Goal: Answer question/provide support: Share knowledge or assist other users

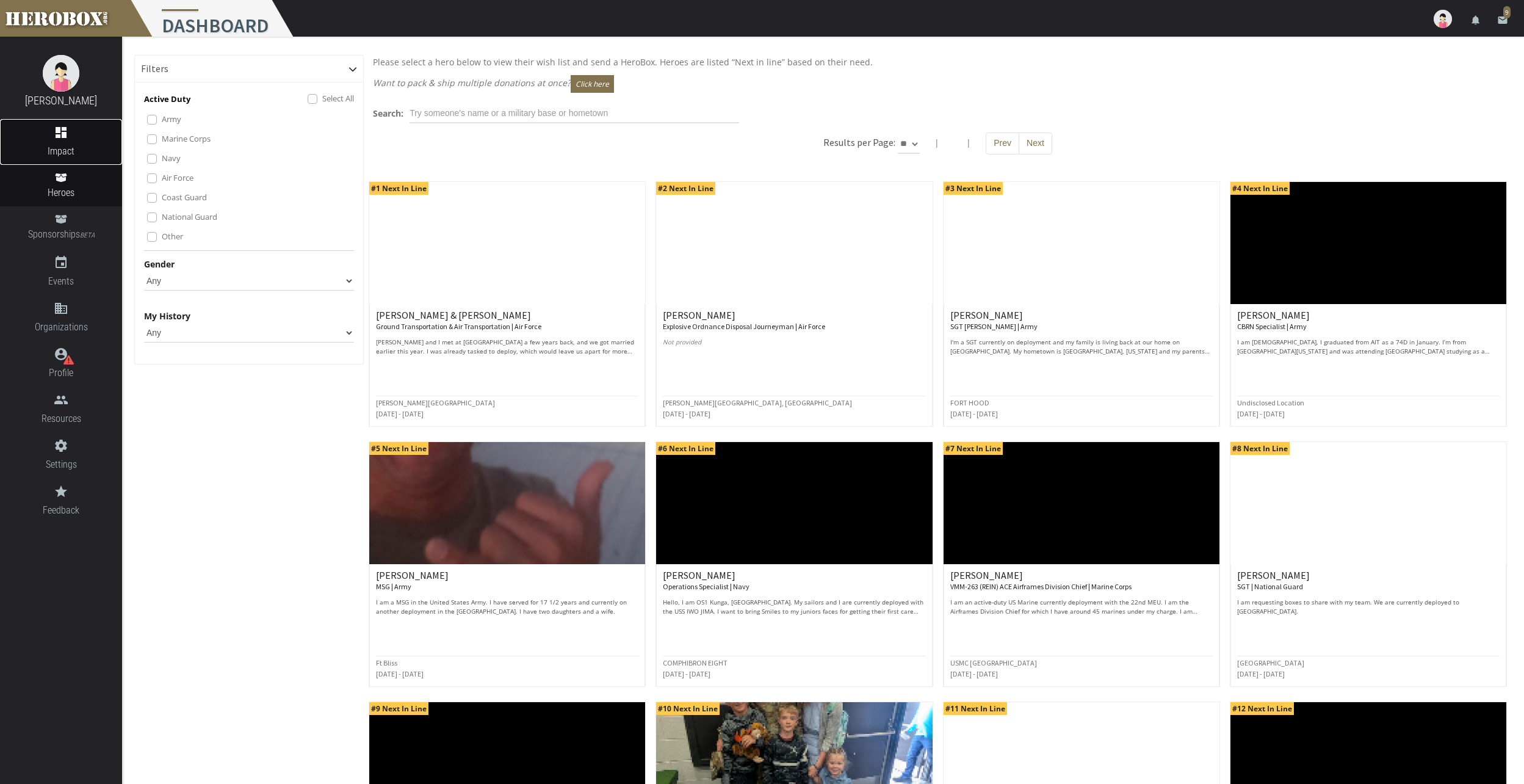
click at [80, 138] on icon "dashboard" at bounding box center [61, 132] width 122 height 15
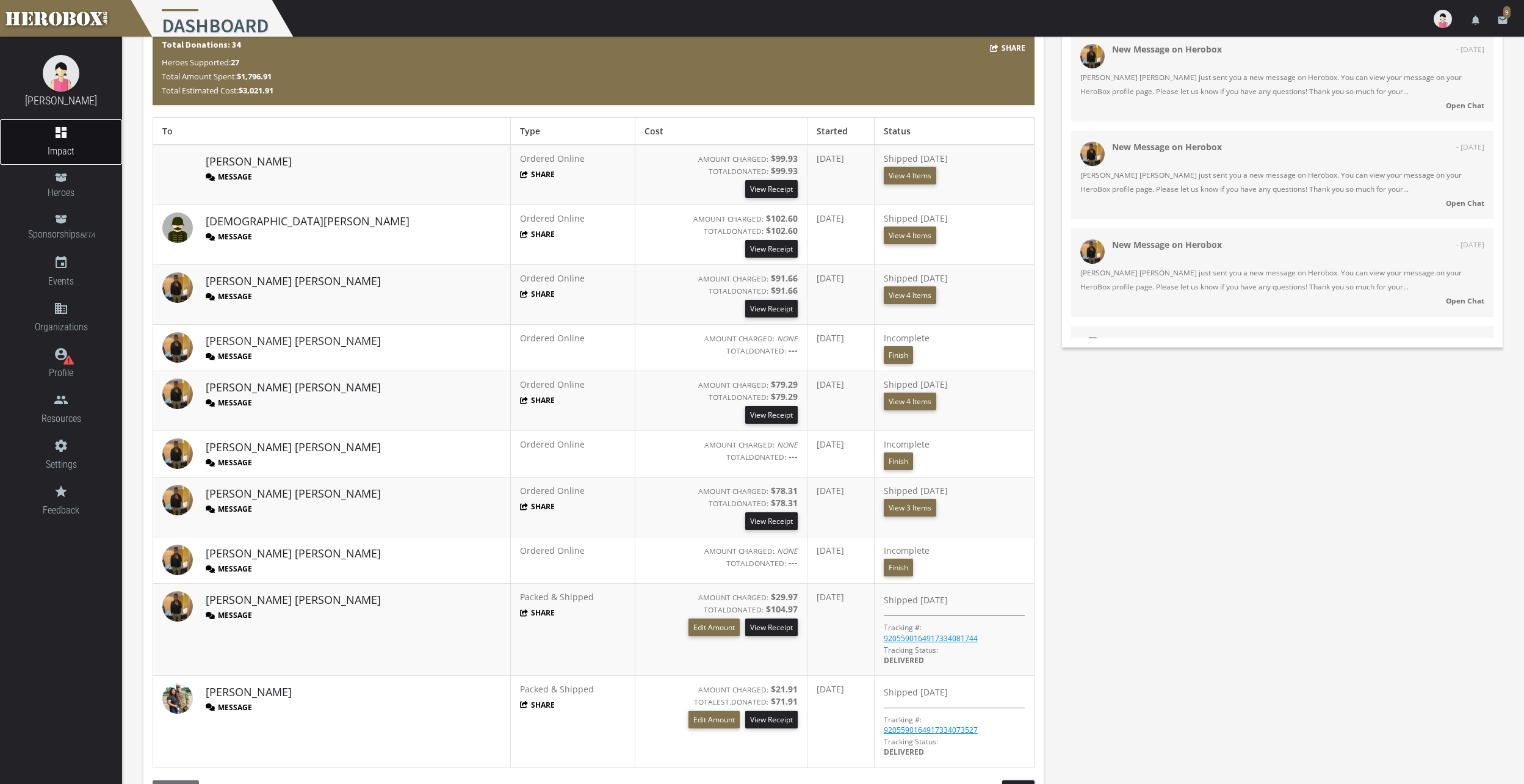
scroll to position [51, 0]
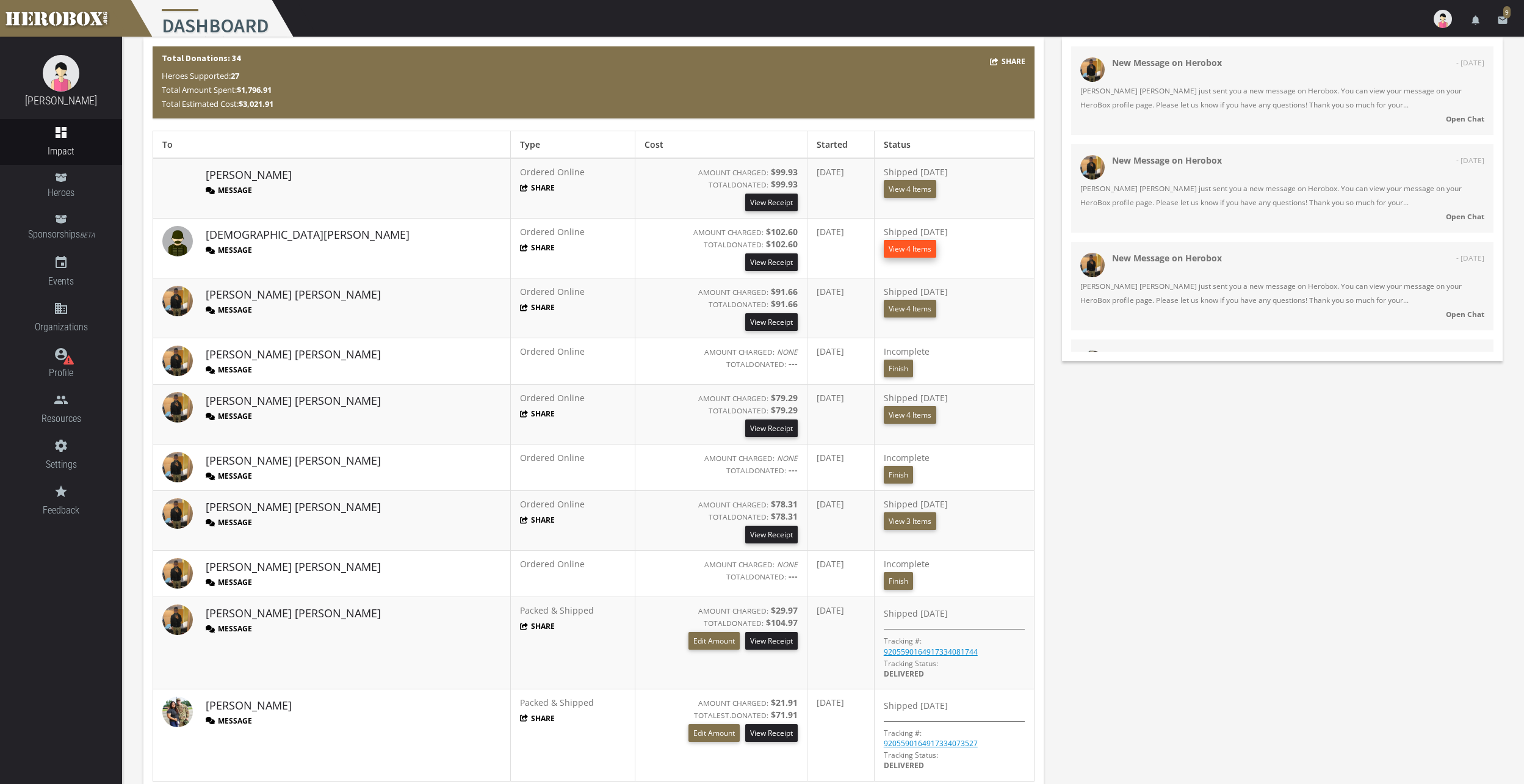
click at [907, 246] on button "View 4 Items" at bounding box center [910, 249] width 53 height 18
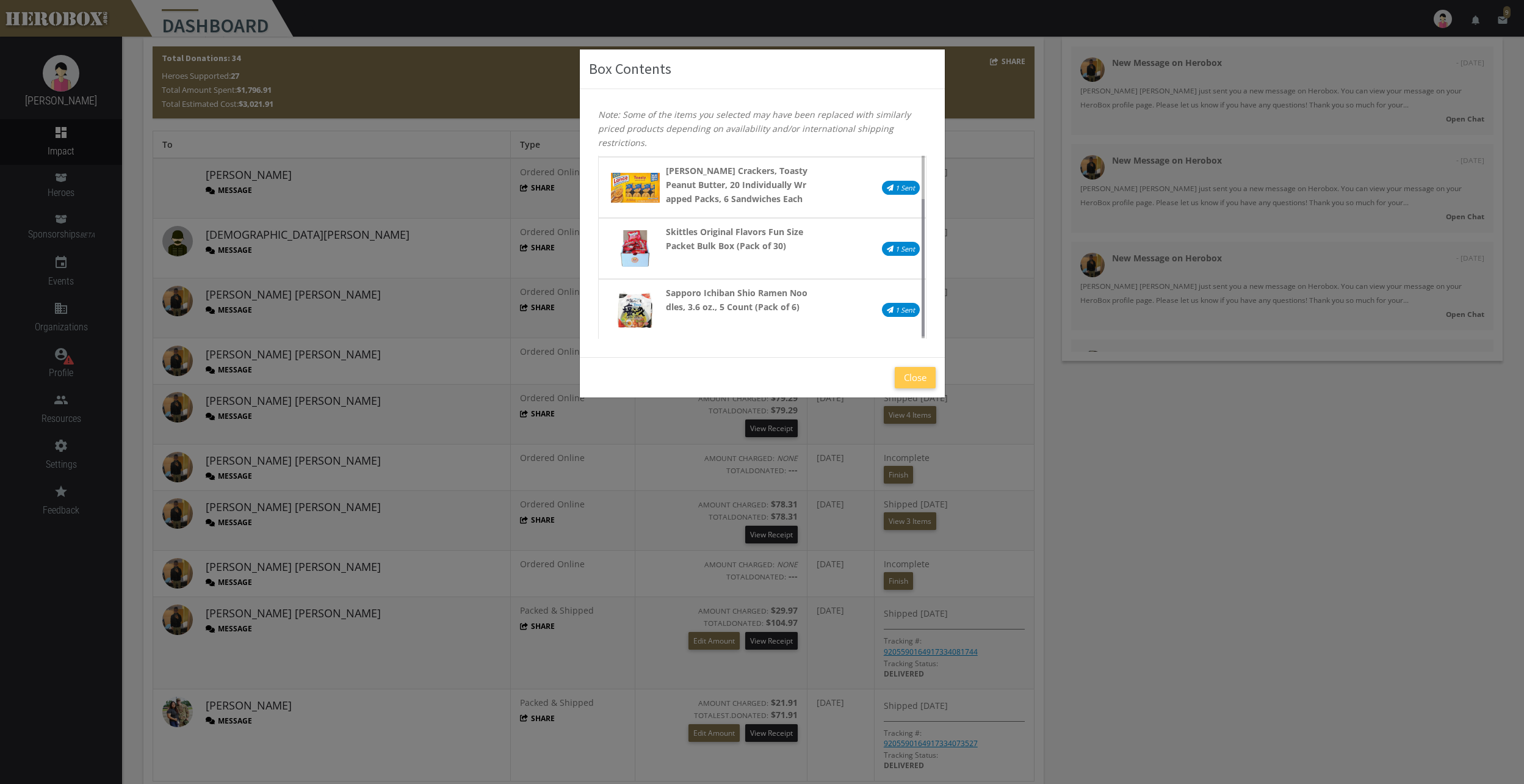
scroll to position [61, 0]
drag, startPoint x: 924, startPoint y: 201, endPoint x: 921, endPoint y: 260, distance: 59.1
click at [921, 260] on div "Propel Powder Packets 4 Flavor Variety Pack With Electrolytes, Vitamins and No …" at bounding box center [763, 247] width 347 height 183
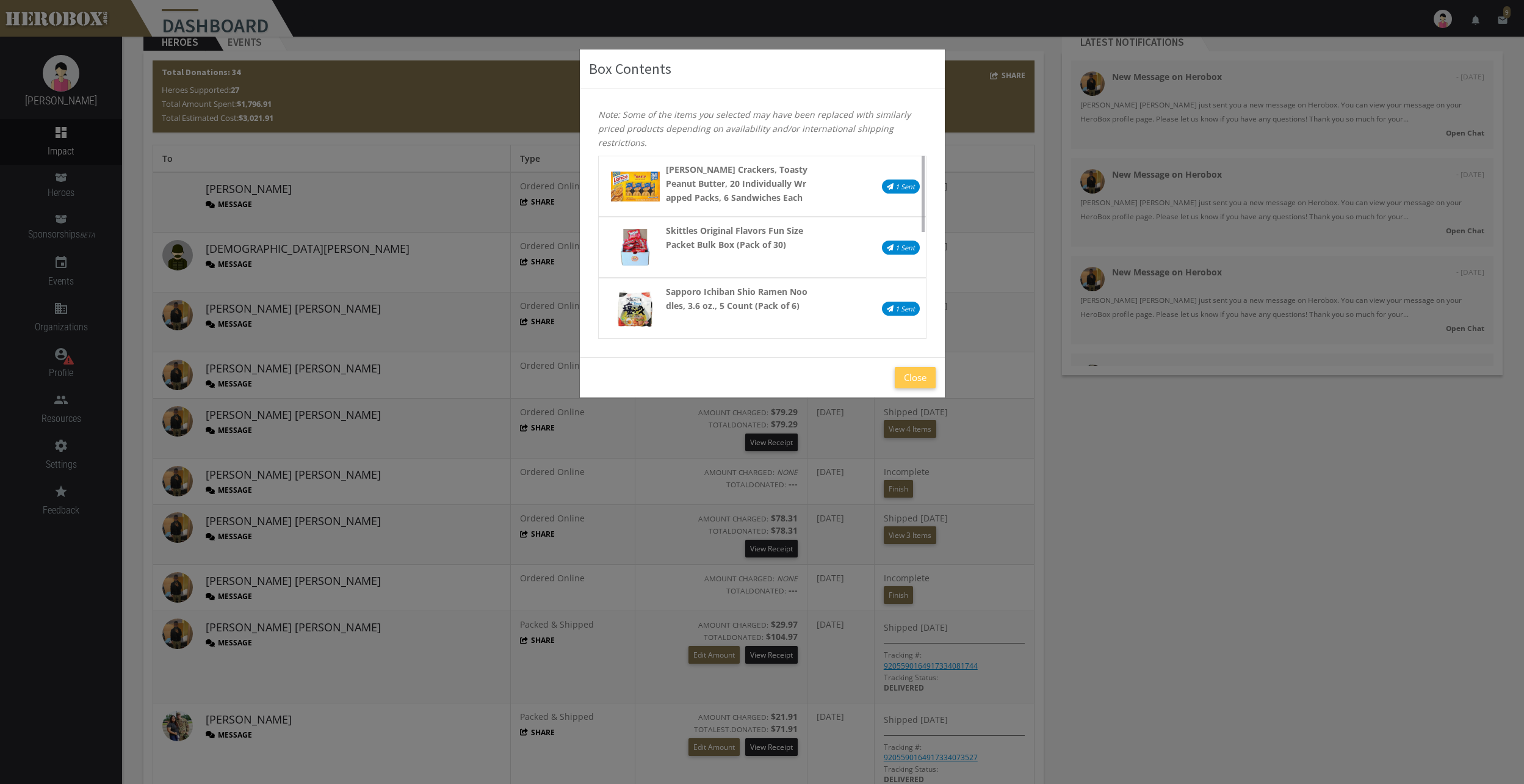
scroll to position [0, 0]
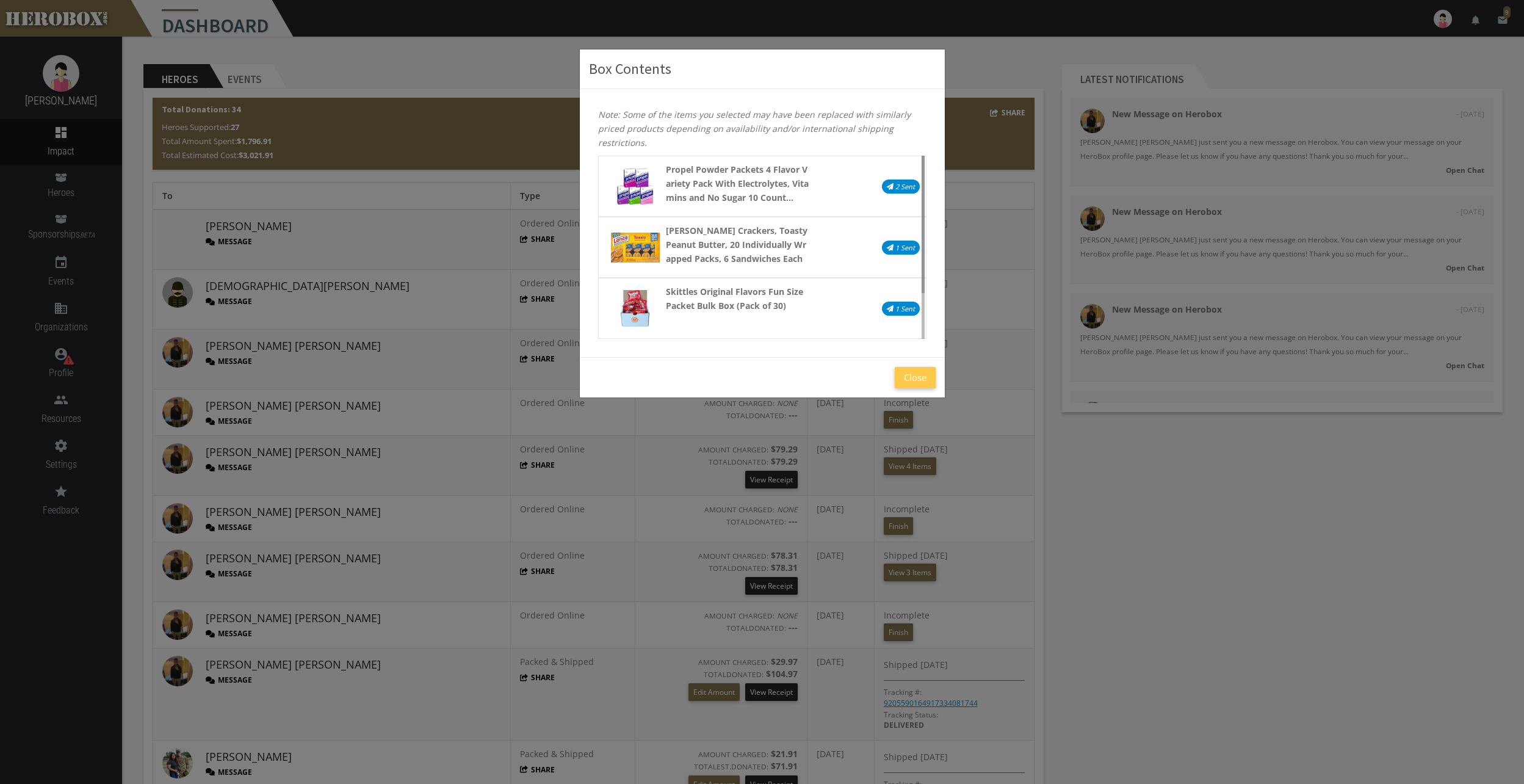
drag, startPoint x: 926, startPoint y: 285, endPoint x: 922, endPoint y: 252, distance: 33.2
click at [922, 252] on div "Propel Powder Packets 4 Flavor Variety Pack With Electrolytes, Vitamins and No …" at bounding box center [763, 247] width 328 height 183
drag, startPoint x: 922, startPoint y: 252, endPoint x: 919, endPoint y: 294, distance: 42.1
click at [919, 294] on div "Propel Powder Packets 4 Flavor Variety Pack With Electrolytes, Vitamins and No …" at bounding box center [763, 277] width 328 height 244
drag, startPoint x: 919, startPoint y: 294, endPoint x: 915, endPoint y: 380, distance: 86.1
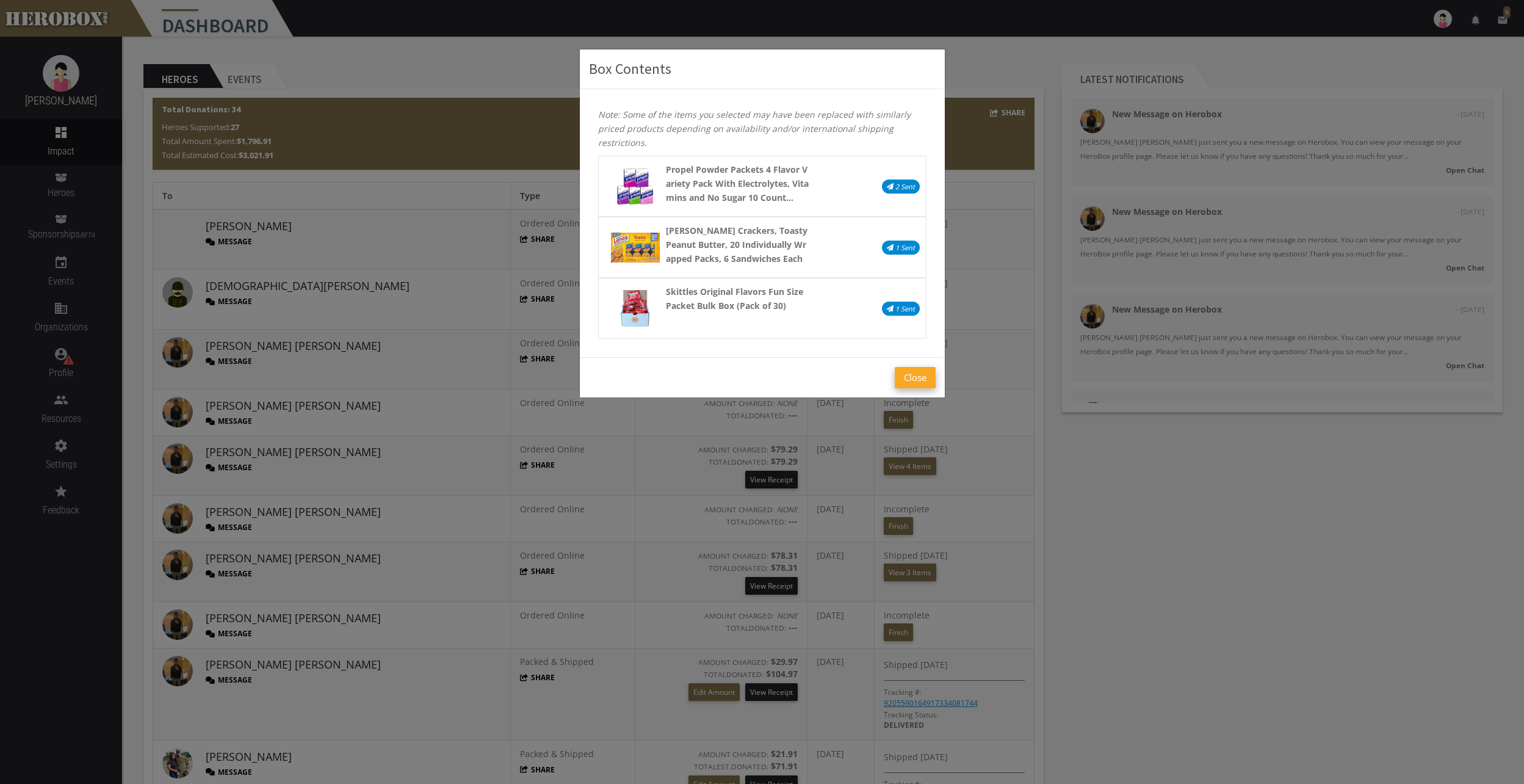
click at [915, 381] on button "Close" at bounding box center [915, 377] width 41 height 21
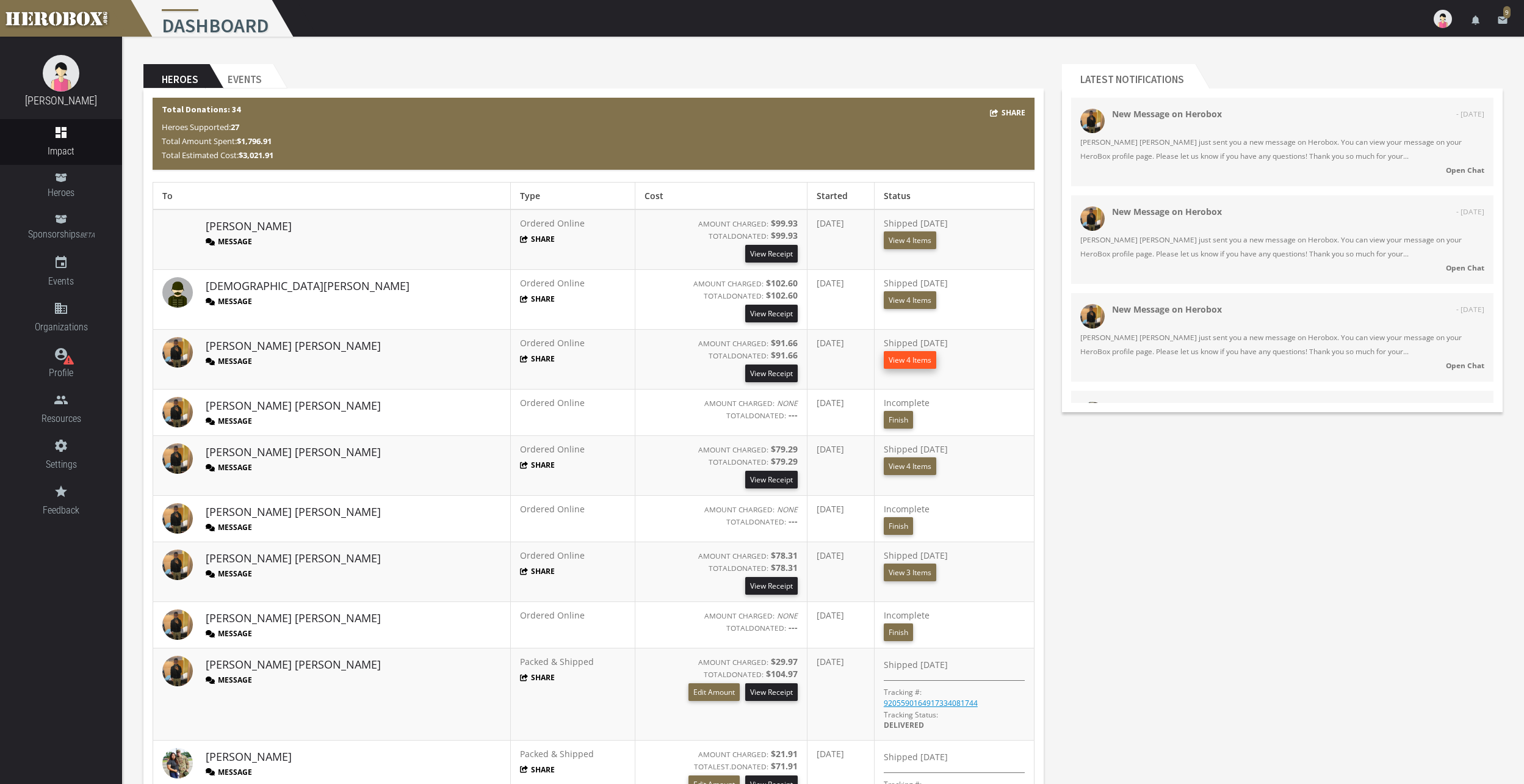
click at [895, 357] on button "View 4 Items" at bounding box center [910, 360] width 53 height 18
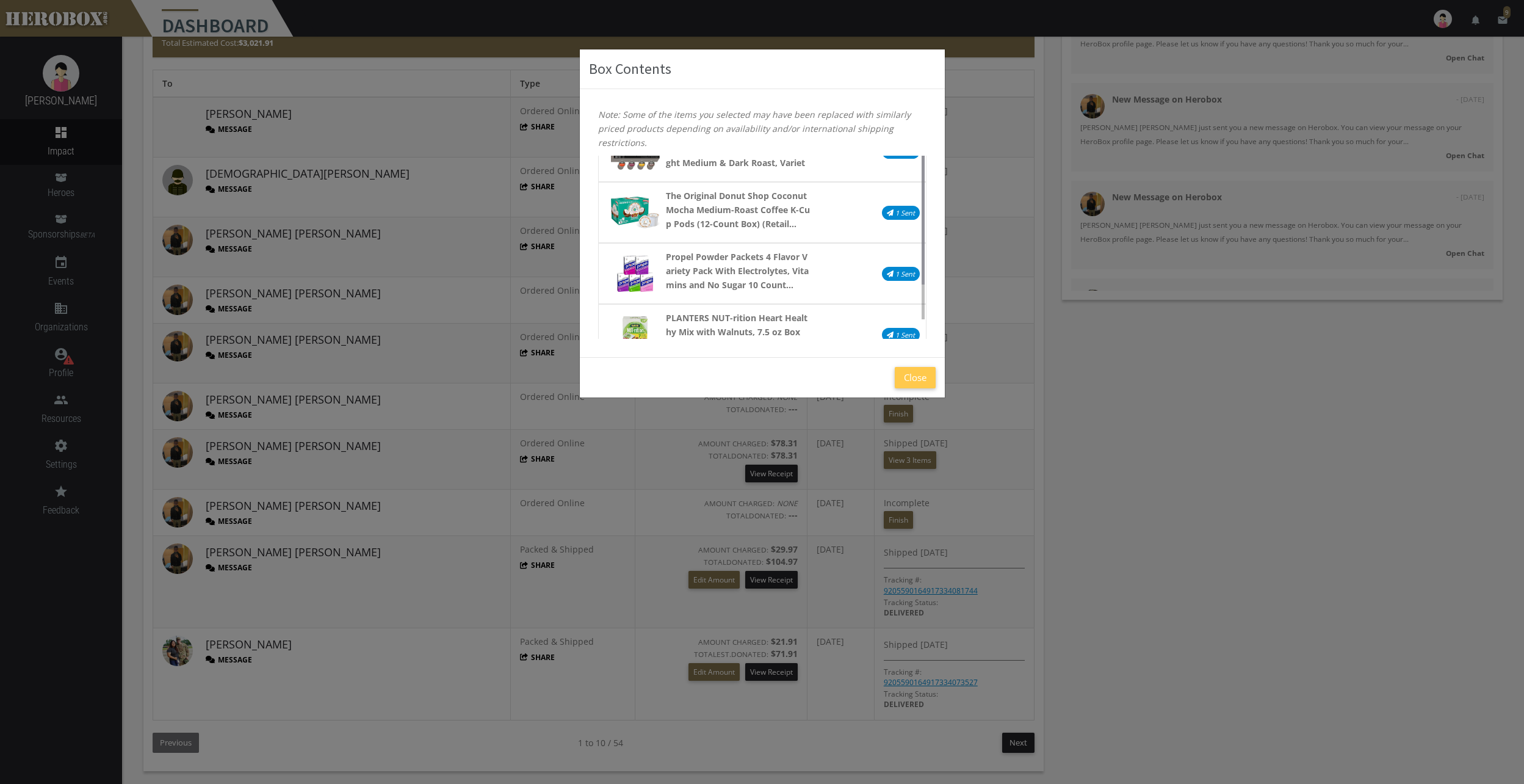
scroll to position [61, 0]
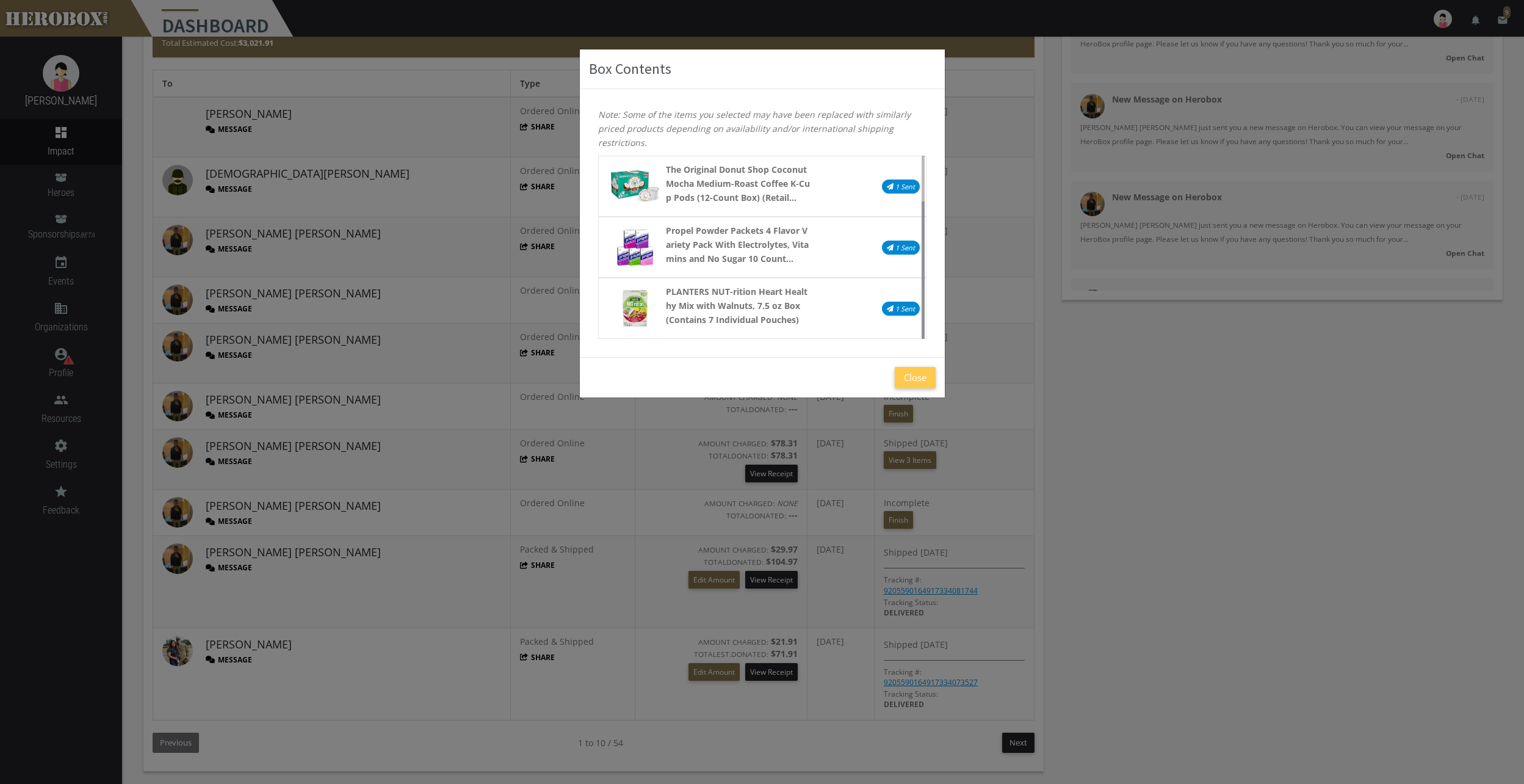
drag, startPoint x: 922, startPoint y: 213, endPoint x: 916, endPoint y: 257, distance: 44.4
click at [916, 257] on div "Copper Moon Single Serve Coffee Pods For Keurig K-Cup Brewers, Light Medium & D…" at bounding box center [763, 247] width 347 height 183
click at [908, 373] on button "Close" at bounding box center [915, 377] width 41 height 21
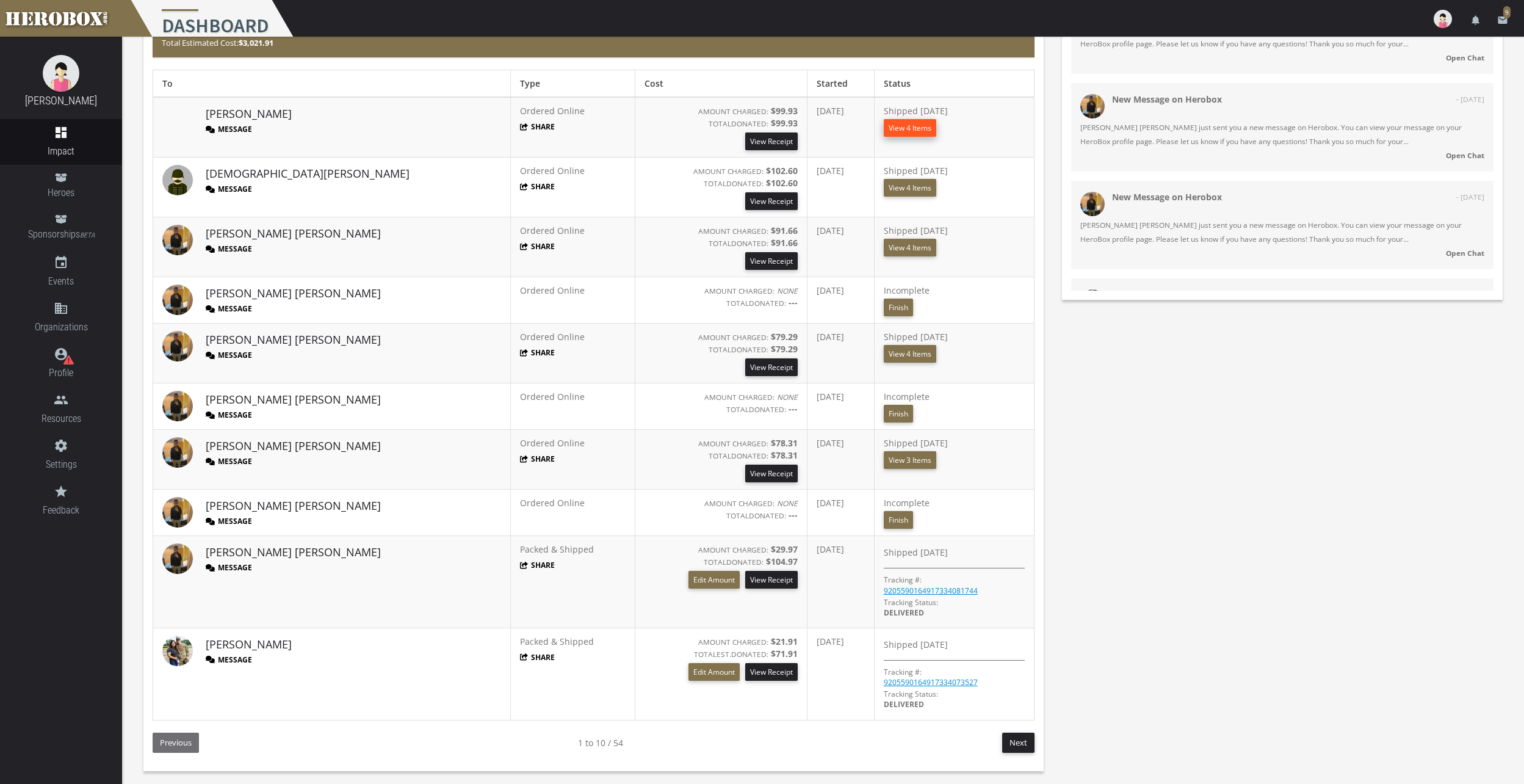
click at [884, 124] on button "View 4 Items" at bounding box center [910, 127] width 53 height 18
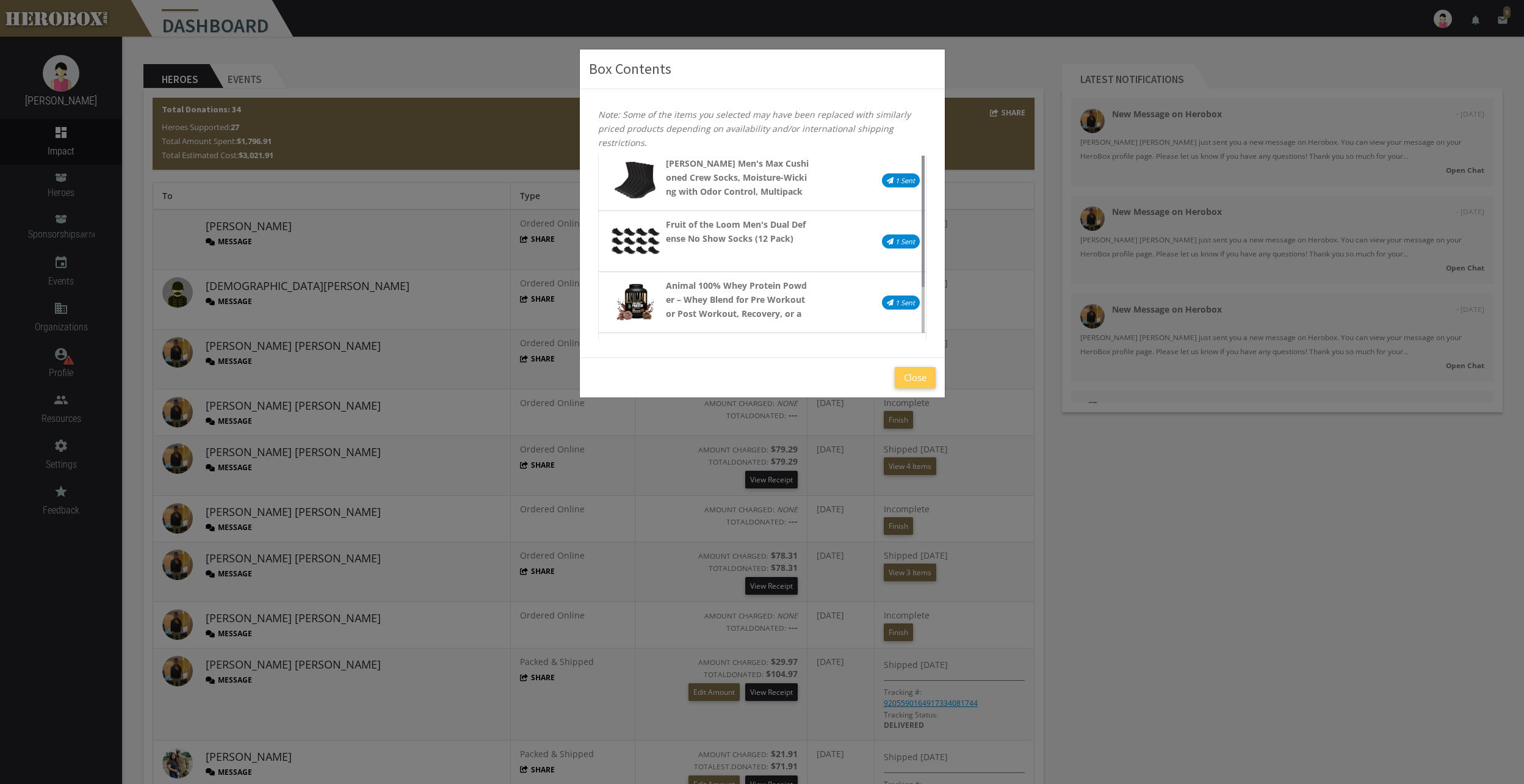
scroll to position [0, 0]
drag, startPoint x: 923, startPoint y: 198, endPoint x: 917, endPoint y: 165, distance: 33.5
click at [917, 165] on div "[PERSON_NAME] Men's Max Cushioned Crew Socks, Moisture-Wicking with Odor Contro…" at bounding box center [763, 247] width 347 height 183
click at [912, 385] on button "Close" at bounding box center [915, 377] width 41 height 21
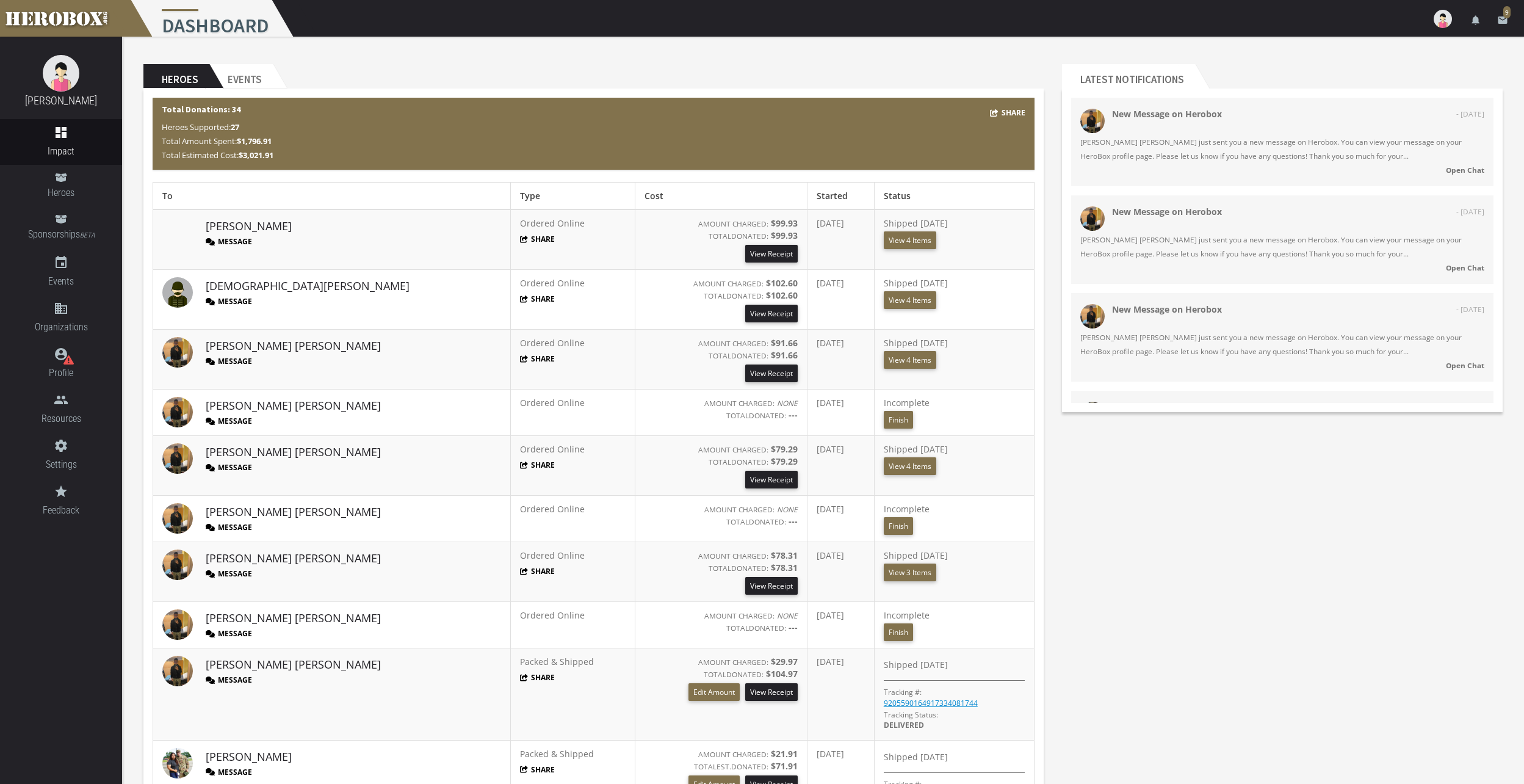
click at [241, 239] on button "Message" at bounding box center [229, 241] width 47 height 10
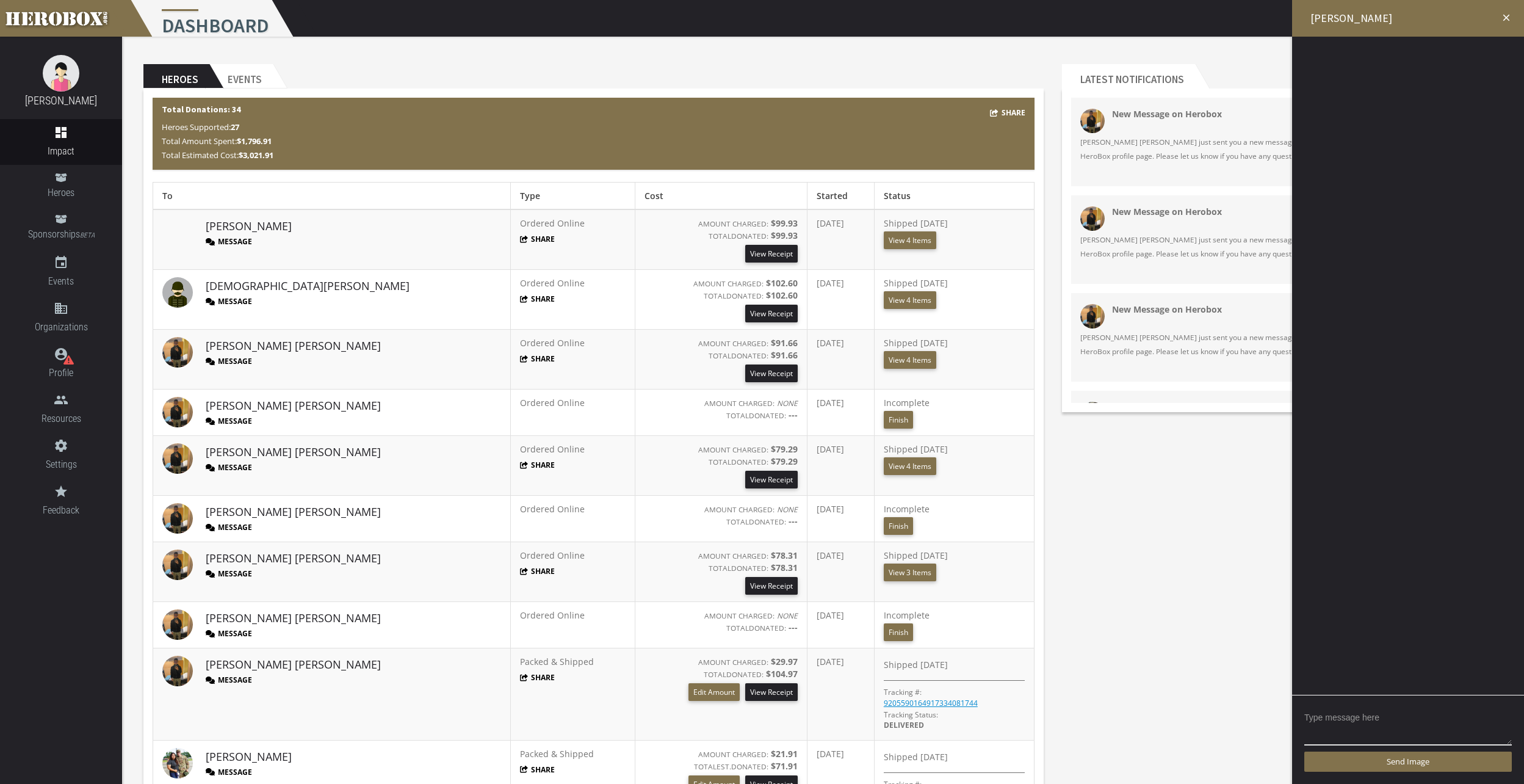
click at [1503, 15] on icon "close" at bounding box center [1507, 18] width 11 height 11
